Goal: Check status

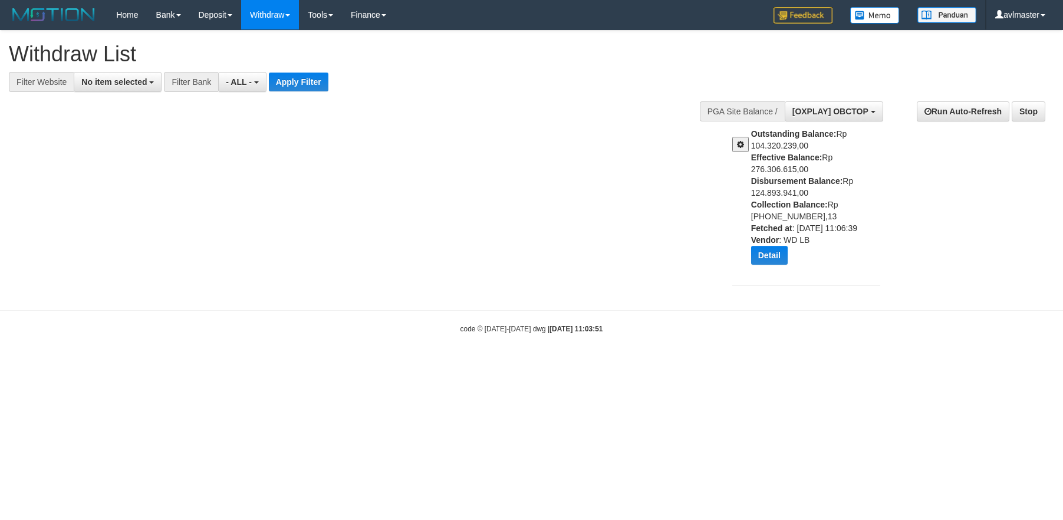
select select
select select "****"
click at [769, 256] on button "Detail" at bounding box center [769, 255] width 37 height 19
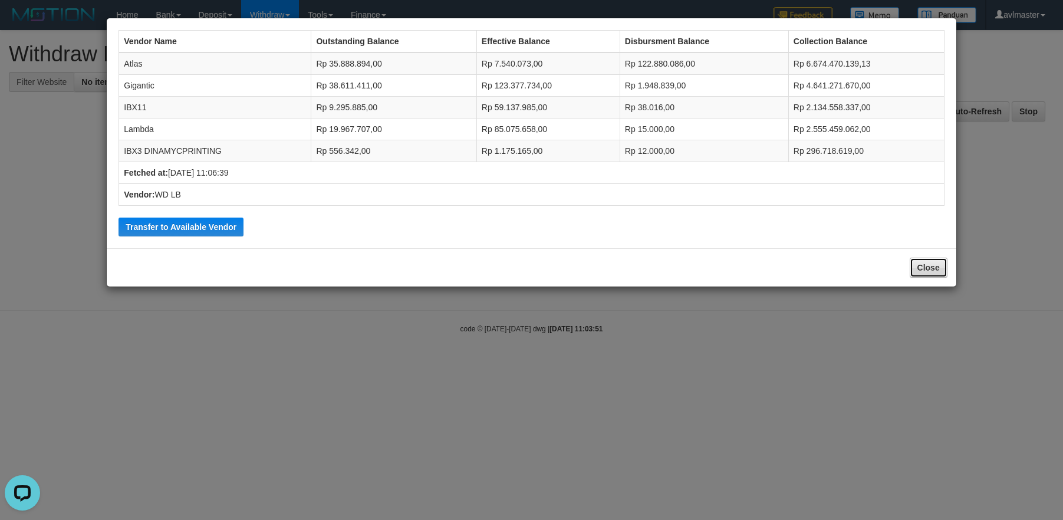
click at [921, 272] on button "Close" at bounding box center [929, 268] width 38 height 20
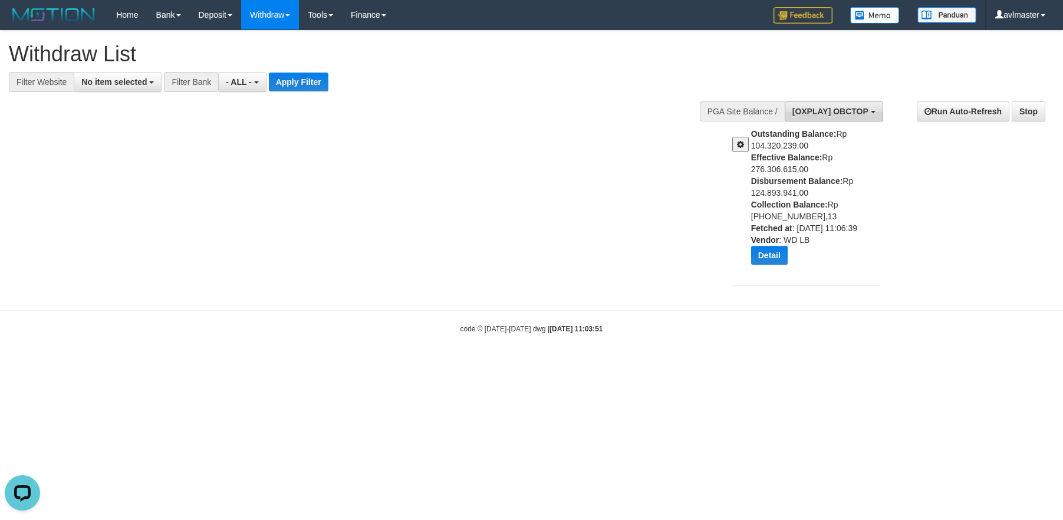
click at [824, 116] on span "[OXPLAY] OBCTOP" at bounding box center [831, 111] width 76 height 9
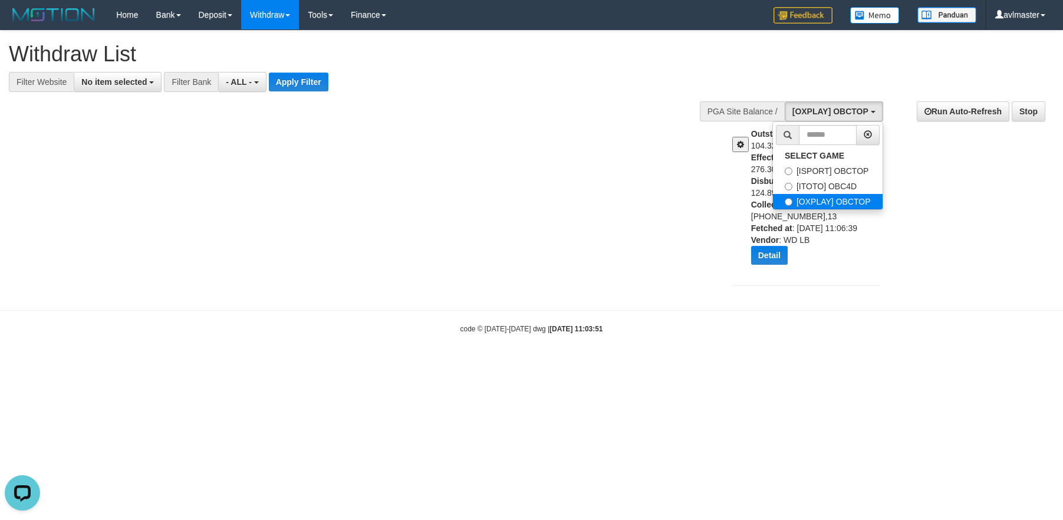
click at [820, 198] on label "[OXPLAY] OBCTOP" at bounding box center [828, 201] width 110 height 15
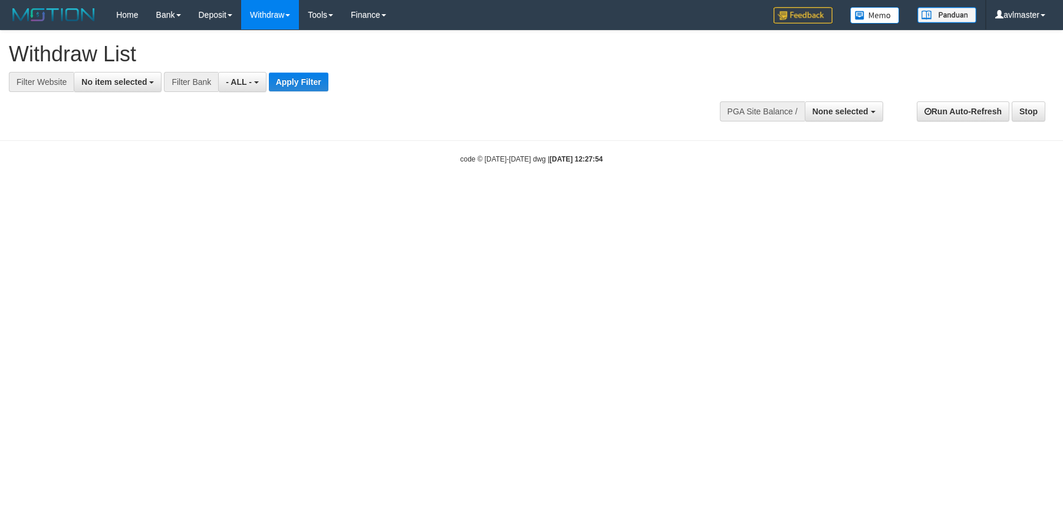
select select
click at [840, 112] on span "None selected" at bounding box center [841, 111] width 56 height 9
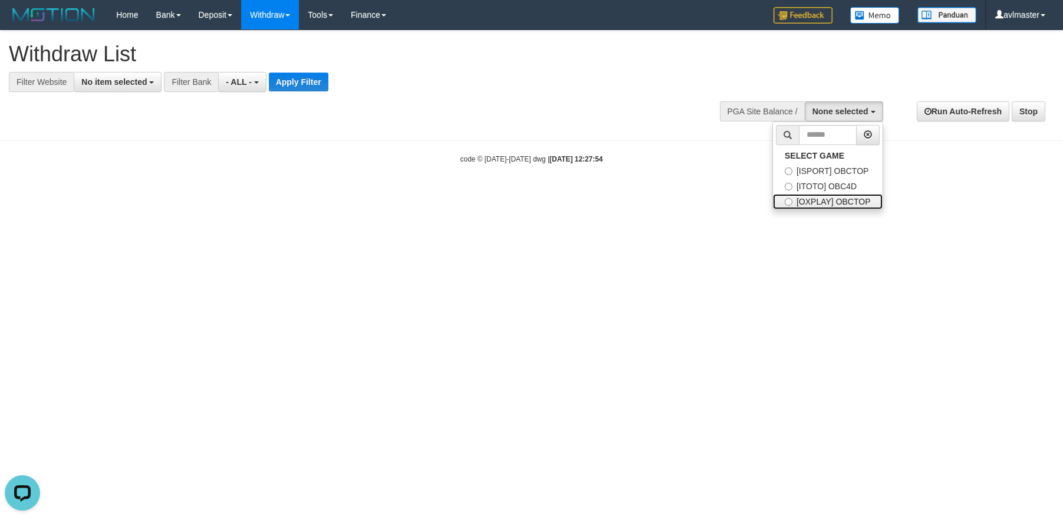
click at [840, 203] on label "[OXPLAY] OBCTOP" at bounding box center [828, 201] width 110 height 15
select select "****"
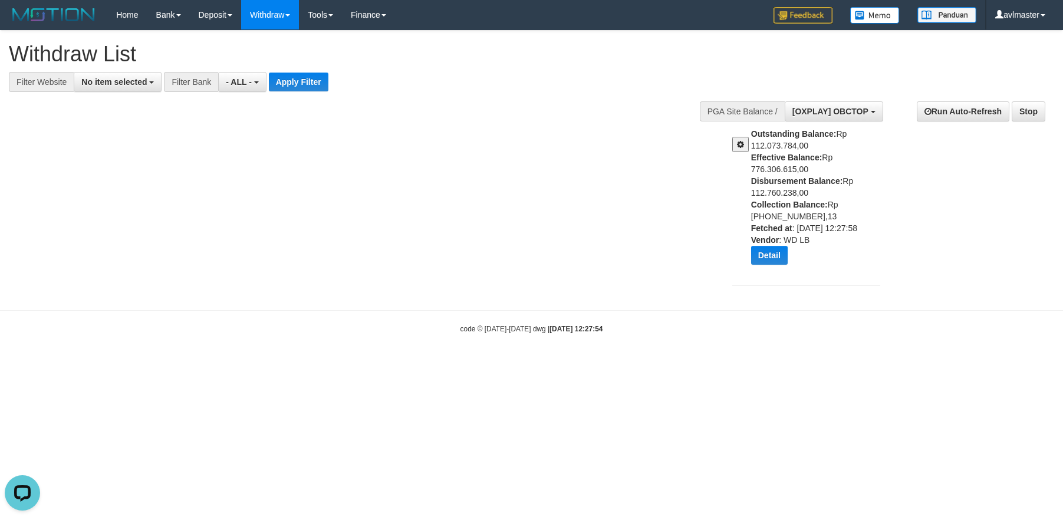
click at [107, 233] on div "**********" at bounding box center [531, 165] width 1063 height 268
click at [763, 252] on button "Detail" at bounding box center [769, 255] width 37 height 19
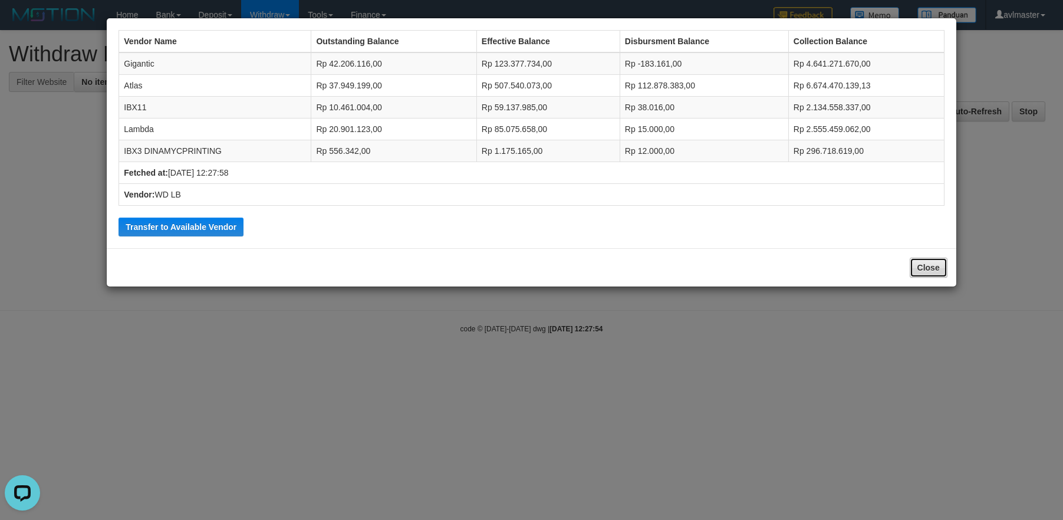
click at [924, 265] on button "Close" at bounding box center [929, 268] width 38 height 20
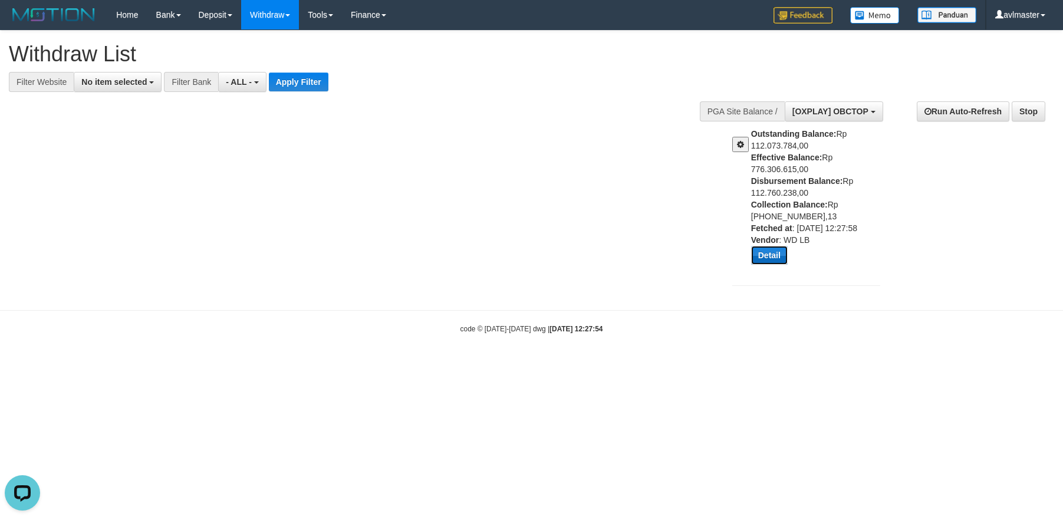
click at [774, 252] on button "Detail" at bounding box center [769, 255] width 37 height 19
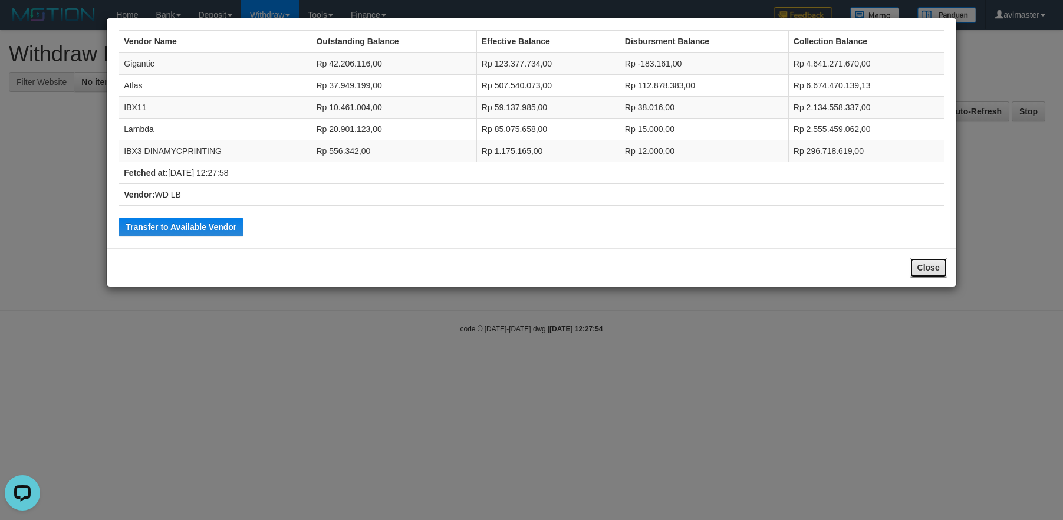
click at [944, 267] on button "Close" at bounding box center [929, 268] width 38 height 20
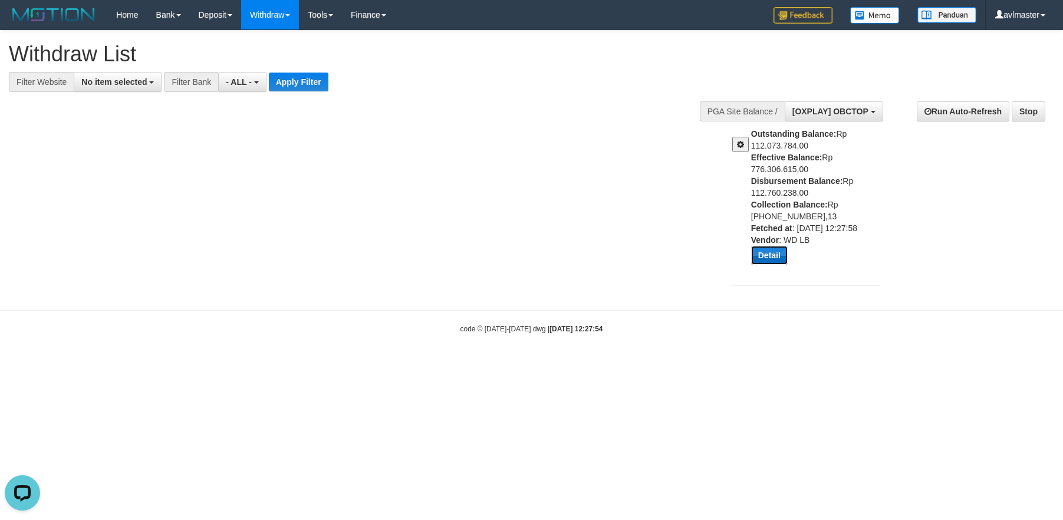
click at [770, 251] on button "Detail" at bounding box center [769, 255] width 37 height 19
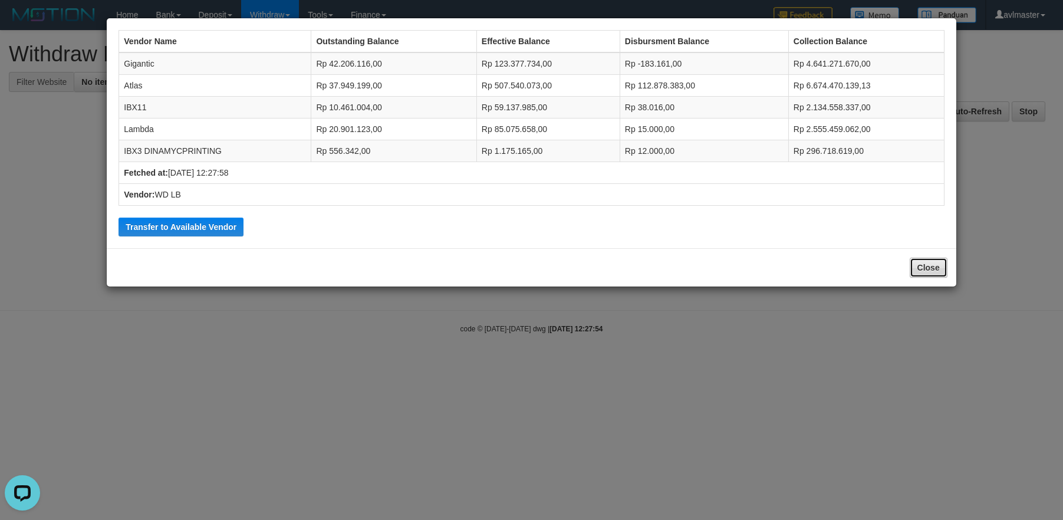
click at [928, 268] on button "Close" at bounding box center [929, 268] width 38 height 20
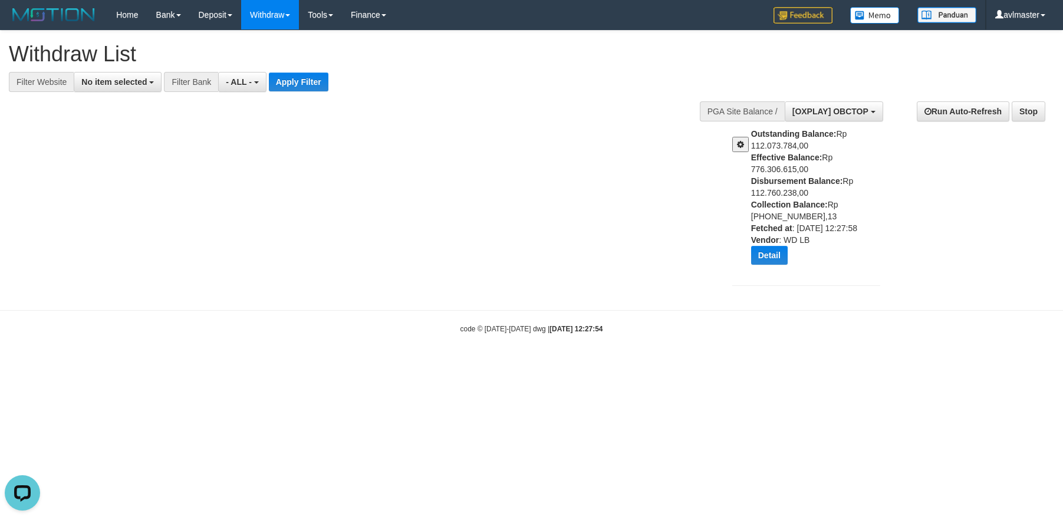
click at [797, 239] on div "Outstanding Balance: Rp 112.073.784,00 Effective Balance: Rp 776.306.615,00 Dis…" at bounding box center [820, 201] width 138 height 146
click at [774, 248] on button "Detail" at bounding box center [769, 255] width 37 height 19
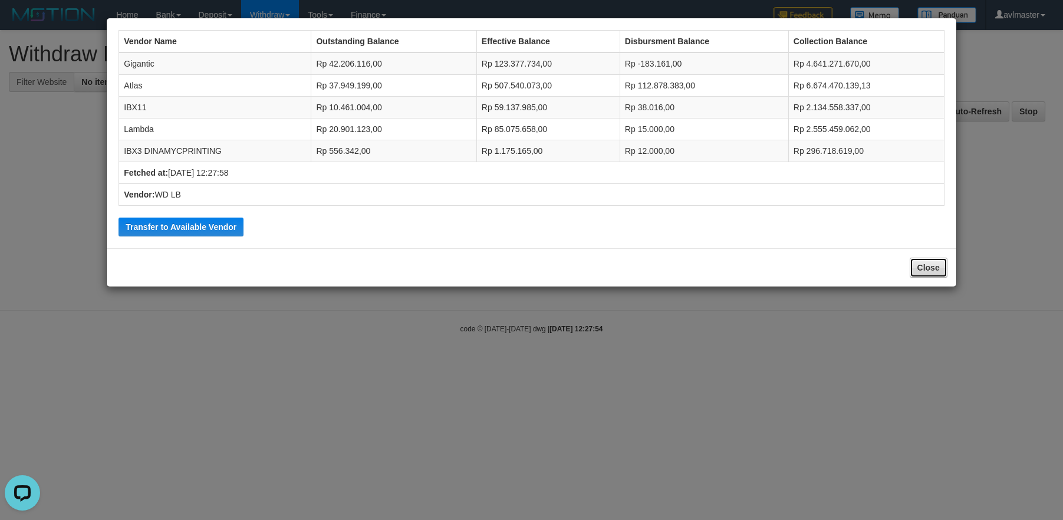
click at [927, 265] on button "Close" at bounding box center [929, 268] width 38 height 20
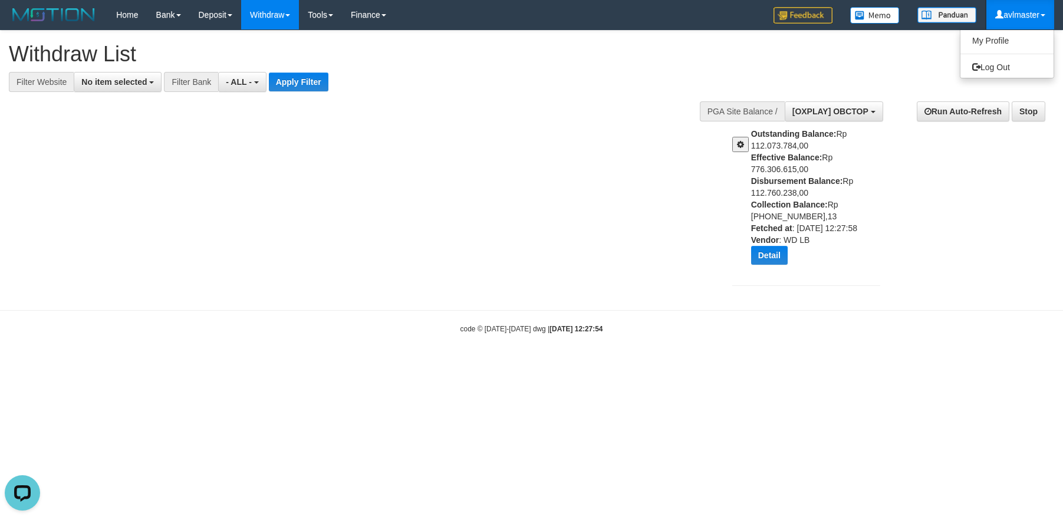
click at [1037, 20] on link "avlmaster" at bounding box center [1021, 14] width 68 height 29
